Goal: Communication & Community: Answer question/provide support

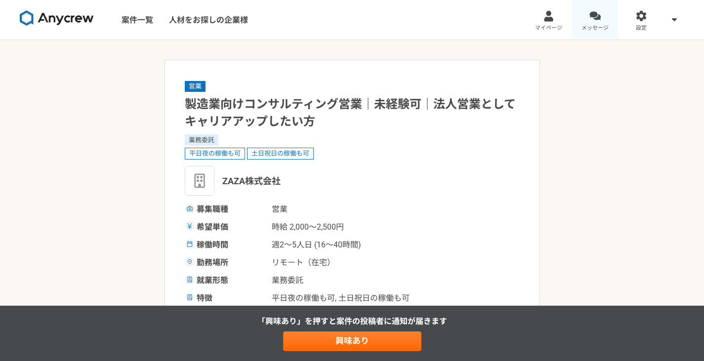
click at [597, 32] on span "メッセージ" at bounding box center [594, 28] width 27 height 8
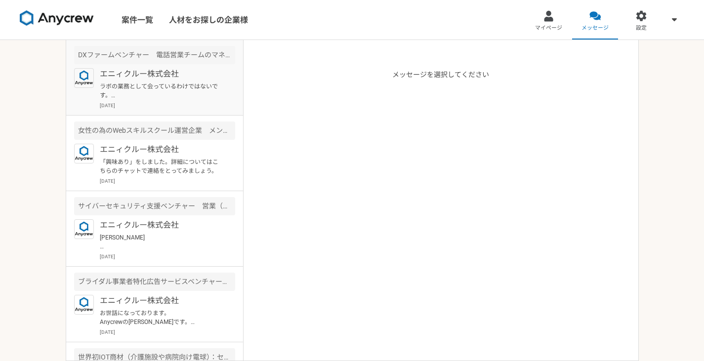
click at [192, 93] on p "ラボの業務として会っているわけではないです。 あくまでプライベートでお会いしており、そのついでにラボ業務の打ち合わせなども実施しております。" at bounding box center [161, 91] width 122 height 18
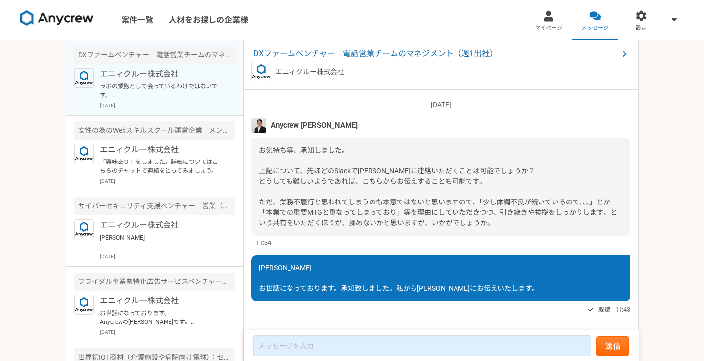
scroll to position [1000, 0]
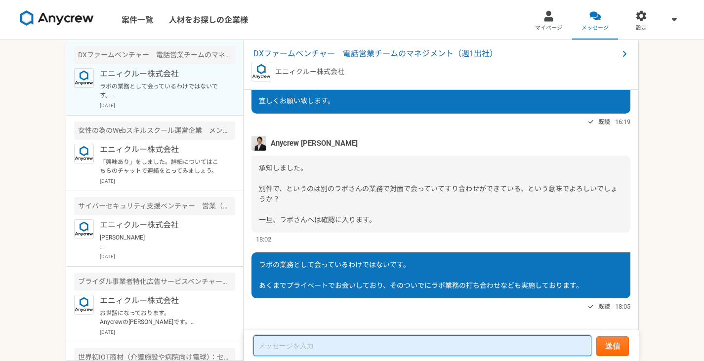
click at [351, 351] on textarea at bounding box center [422, 345] width 338 height 21
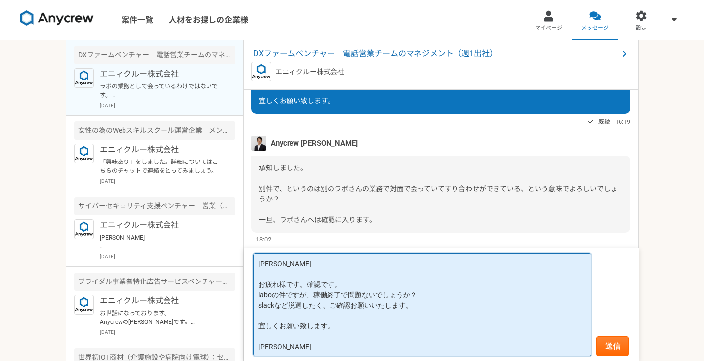
type textarea "[PERSON_NAME] お疲れ様です。確認です。 laboの件ですが、稼働終了で問題ないでしょうか？ slackなど脱退したく、ご確認お願いいたします。 …"
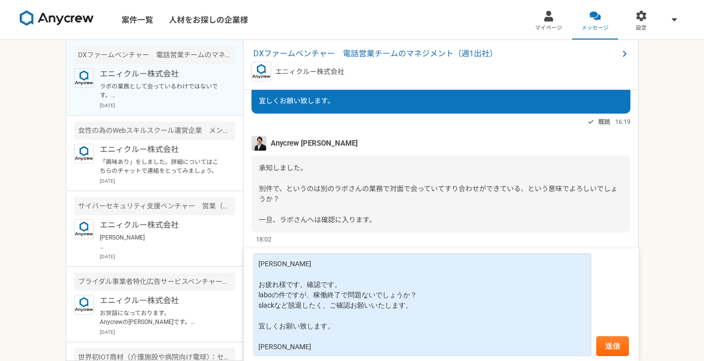
click at [631, 348] on form "[PERSON_NAME] お疲れ様です。確認です。 laboの件ですが、稼働終了で問題ないでしょうか？ slackなど脱退したく、ご確認お願いいたします。 …" at bounding box center [441, 304] width 395 height 113
click at [616, 355] on button "送信" at bounding box center [612, 346] width 33 height 20
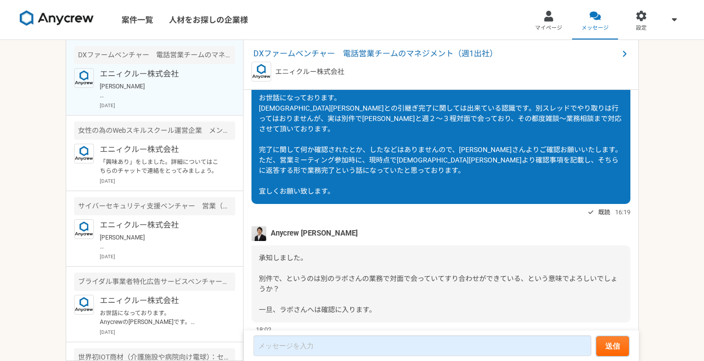
scroll to position [1019, 0]
